Goal: Information Seeking & Learning: Learn about a topic

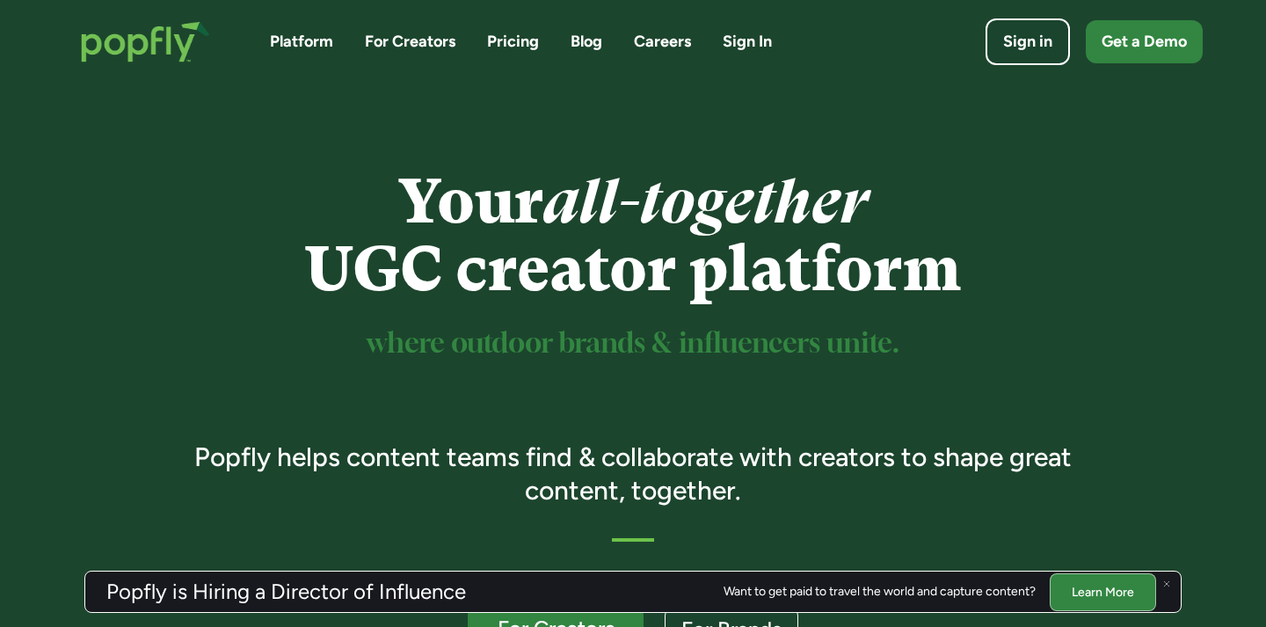
click at [597, 36] on link "Blog" at bounding box center [587, 42] width 32 height 22
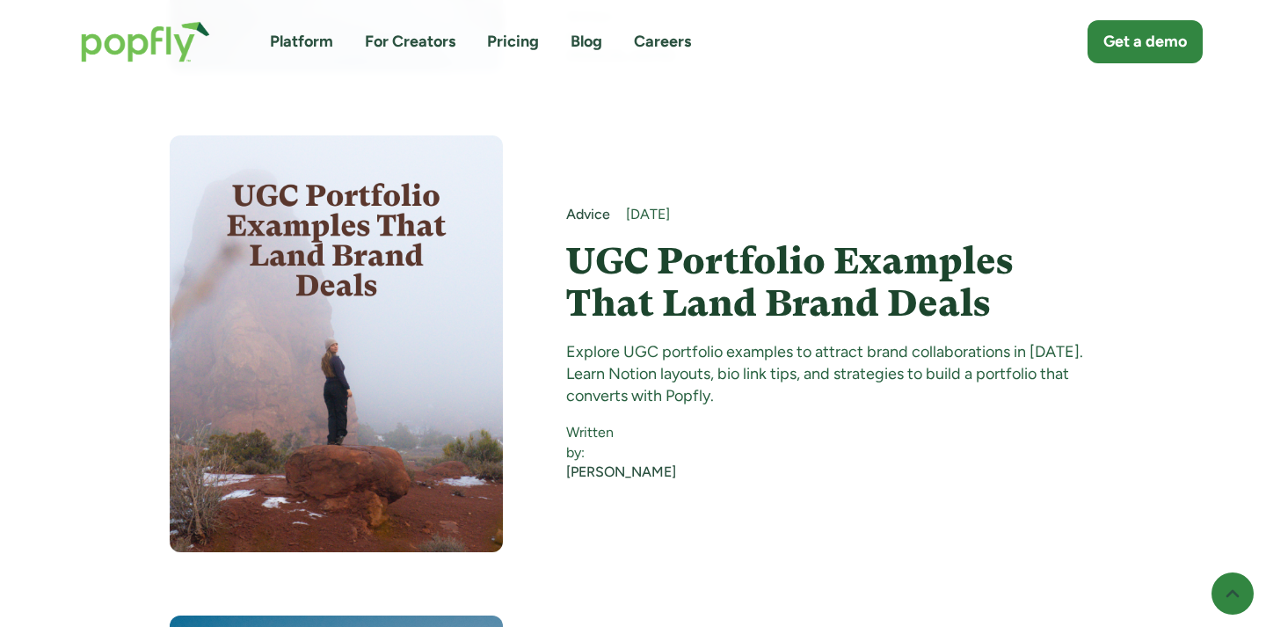
scroll to position [3247, 0]
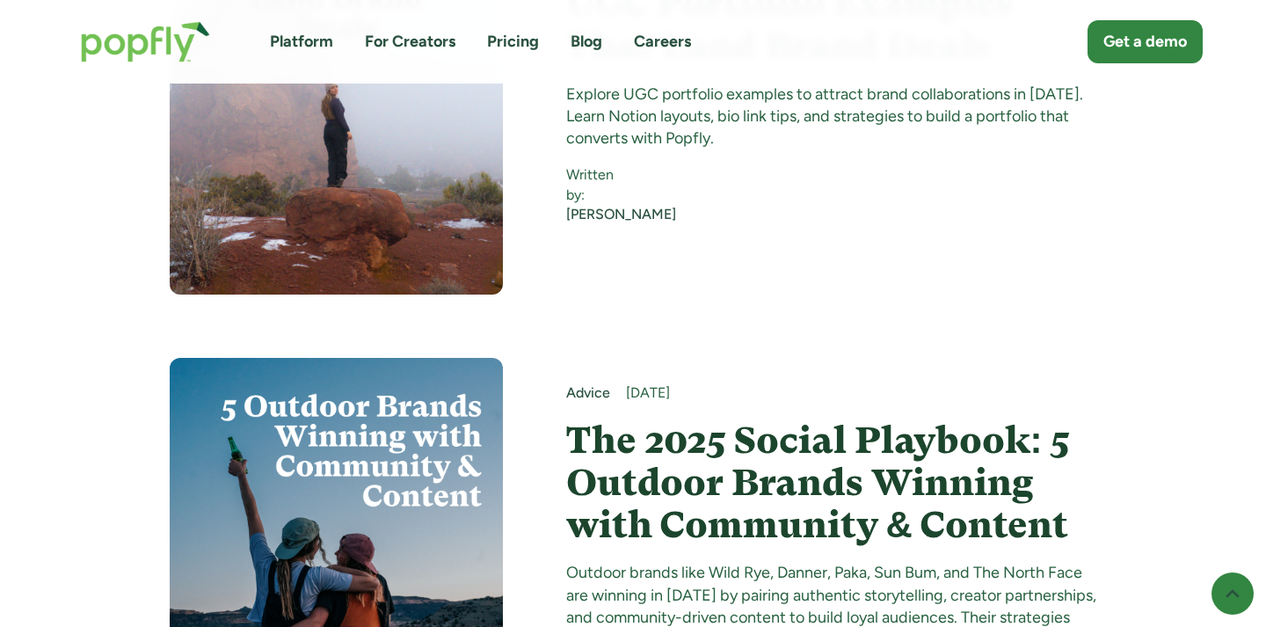
click at [717, 419] on h4 "The 2025 Social Playbook: 5 Outdoor Brands Winning with Community & Content" at bounding box center [831, 483] width 531 height 128
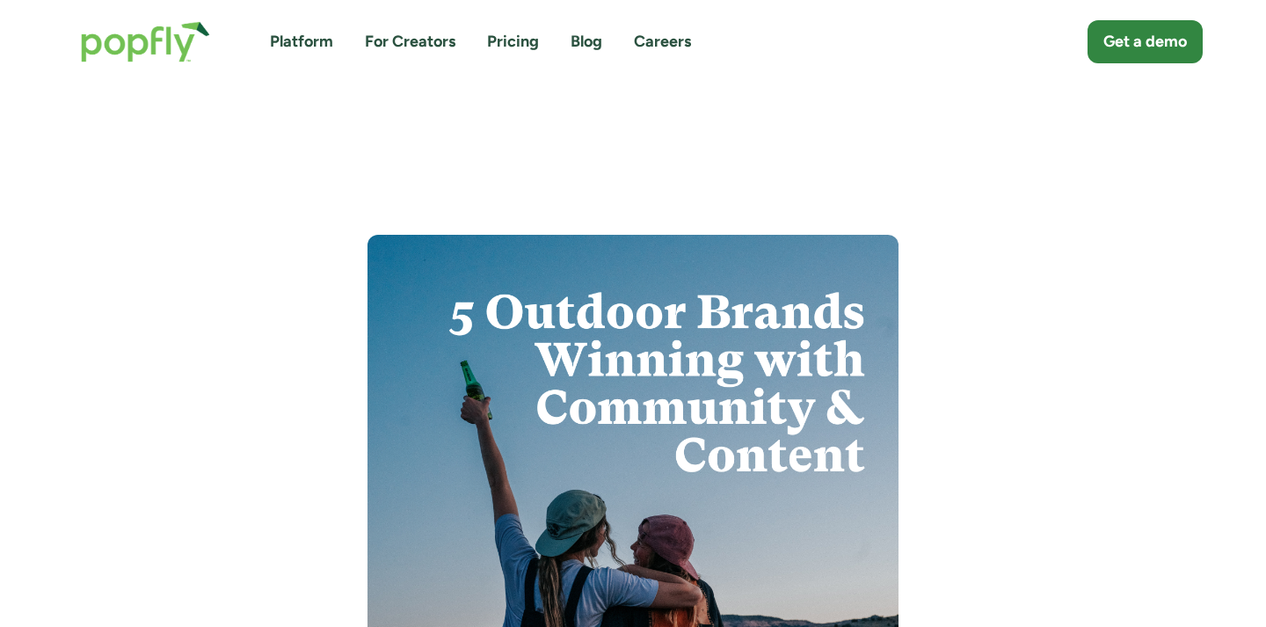
click at [591, 52] on link "Blog" at bounding box center [587, 42] width 32 height 22
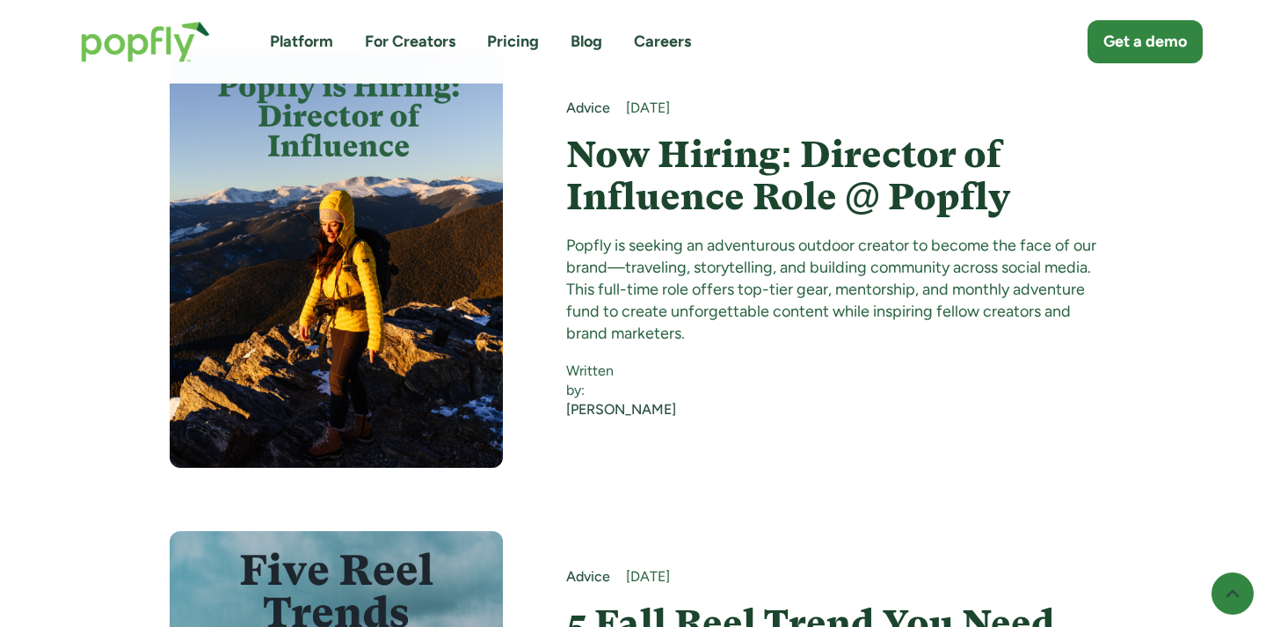
scroll to position [1476, 0]
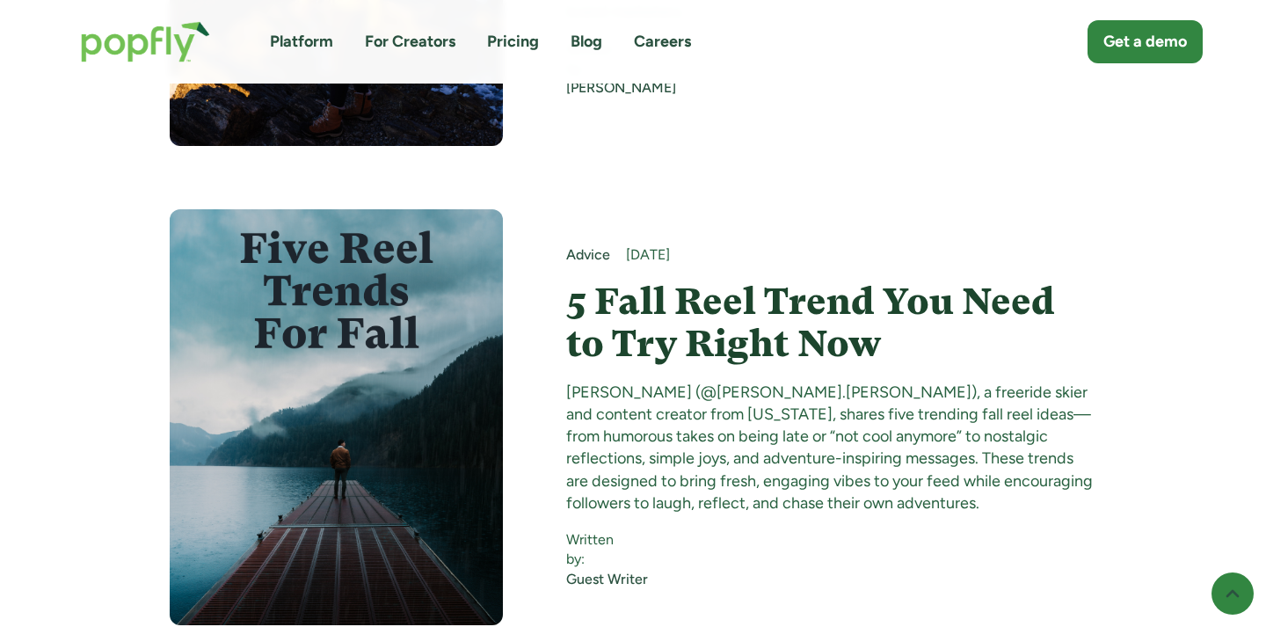
click at [622, 281] on h4 "5 Fall Reel Trend You Need to Try Right Now" at bounding box center [831, 323] width 531 height 85
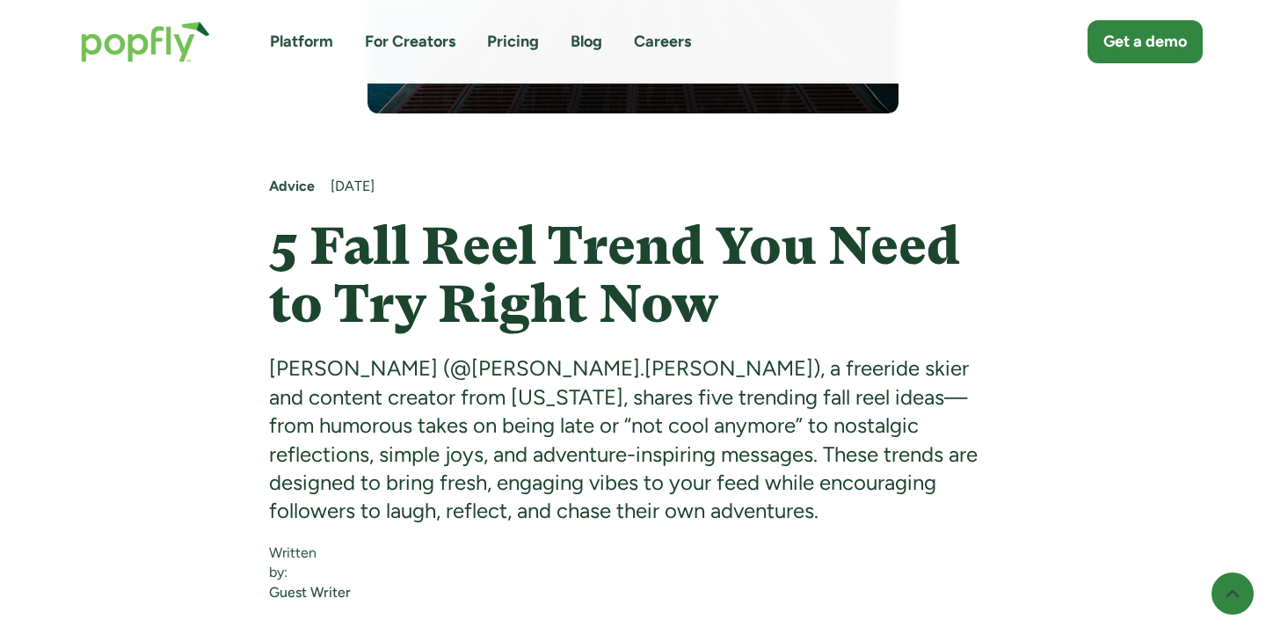
scroll to position [786, 0]
